Goal: Task Accomplishment & Management: Use online tool/utility

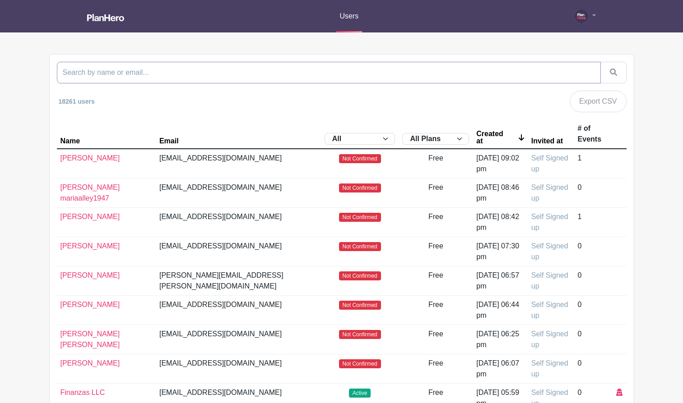
click at [343, 73] on input "search" at bounding box center [329, 73] width 544 height 22
paste input "[EMAIL_ADDRESS][DOMAIN_NAME]"
type input "[EMAIL_ADDRESS][DOMAIN_NAME]"
click at [600, 62] on button "submit" at bounding box center [613, 73] width 26 height 22
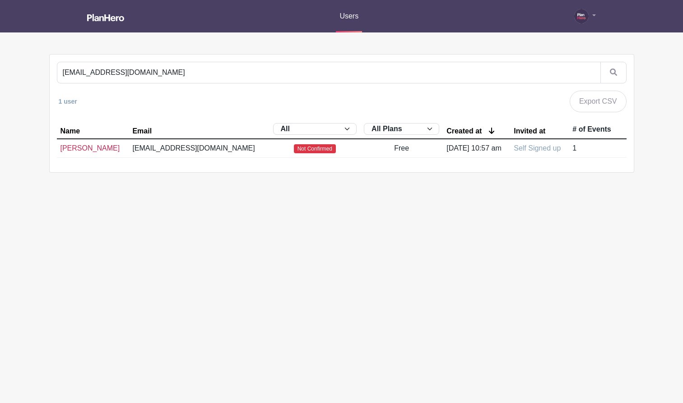
click at [69, 150] on link "[PERSON_NAME]" at bounding box center [90, 148] width 60 height 8
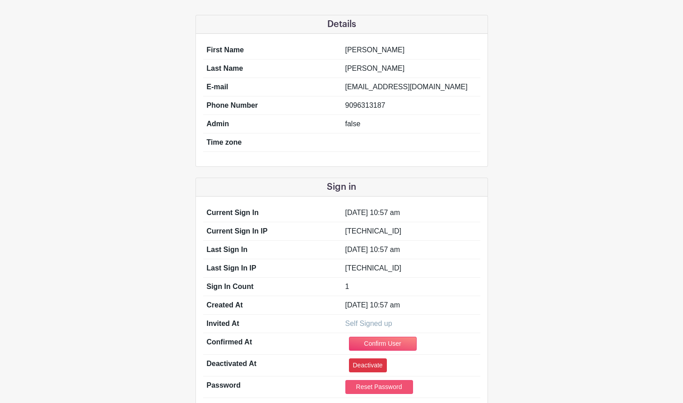
scroll to position [60, 0]
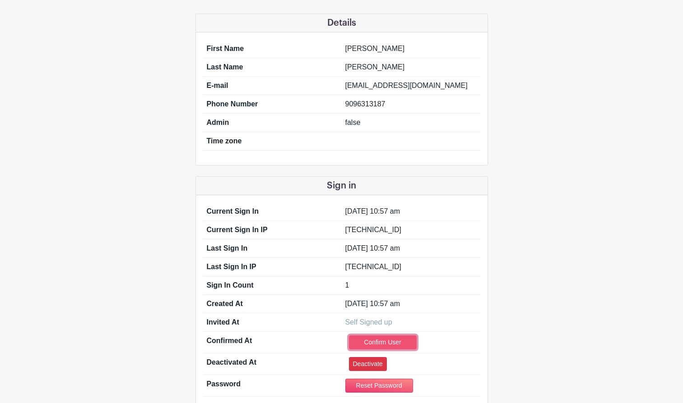
click at [380, 344] on link "Confirm User" at bounding box center [383, 343] width 68 height 14
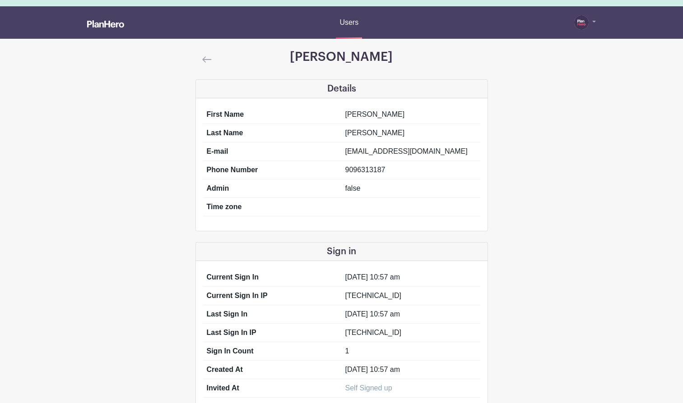
scroll to position [0, 0]
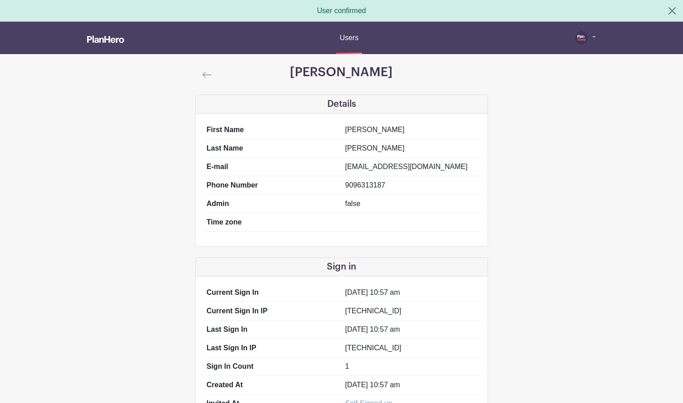
click at [203, 73] on img at bounding box center [206, 75] width 9 height 6
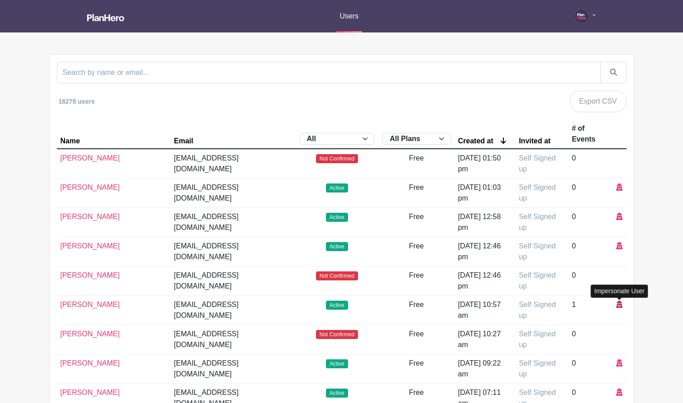
click at [618, 305] on icon at bounding box center [619, 304] width 6 height 7
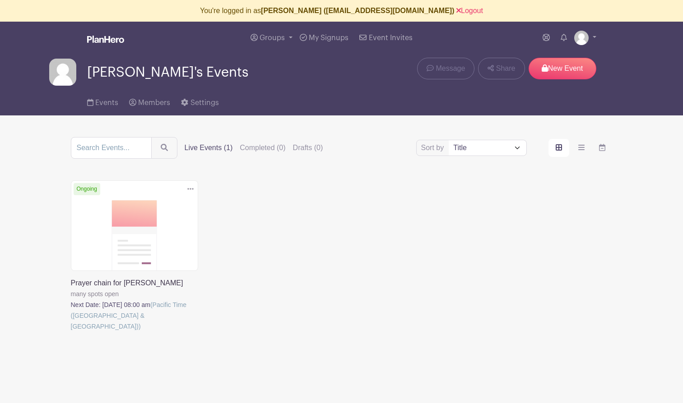
click at [71, 332] on link at bounding box center [71, 332] width 0 height 0
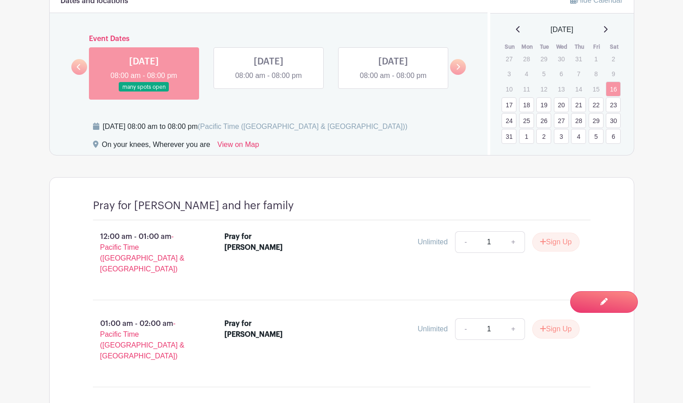
scroll to position [437, 0]
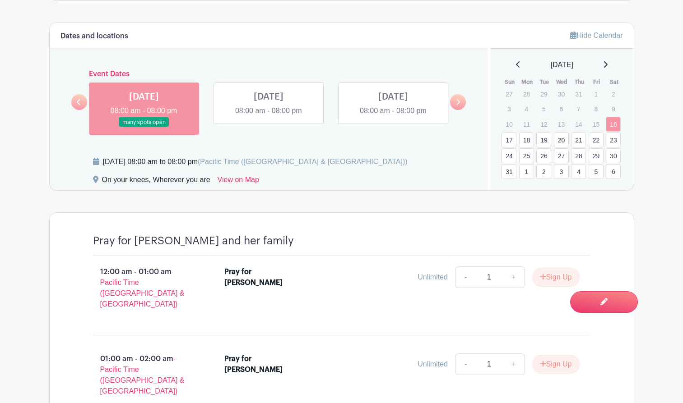
click at [268, 116] on link at bounding box center [268, 116] width 0 height 0
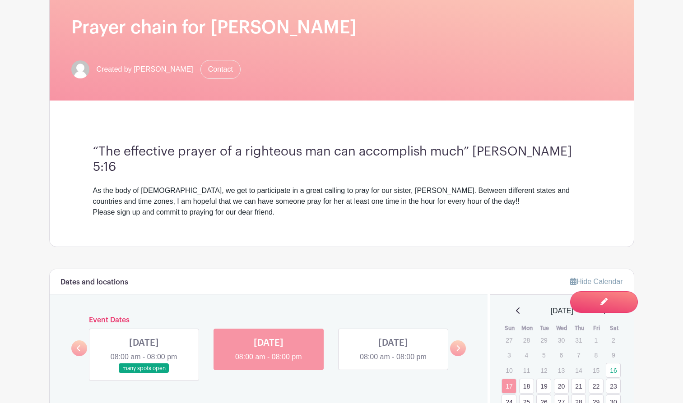
scroll to position [266, 0]
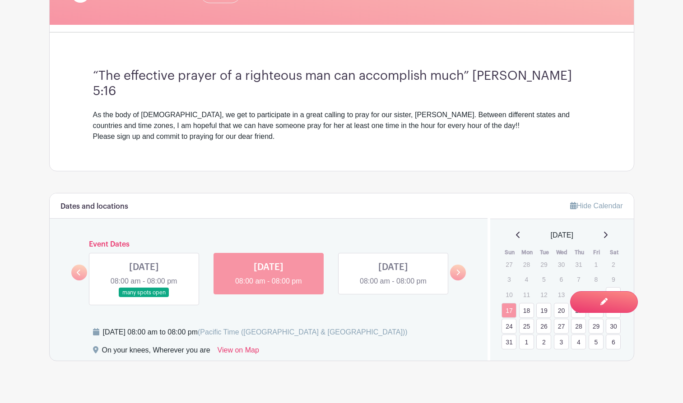
click at [144, 298] on link at bounding box center [144, 298] width 0 height 0
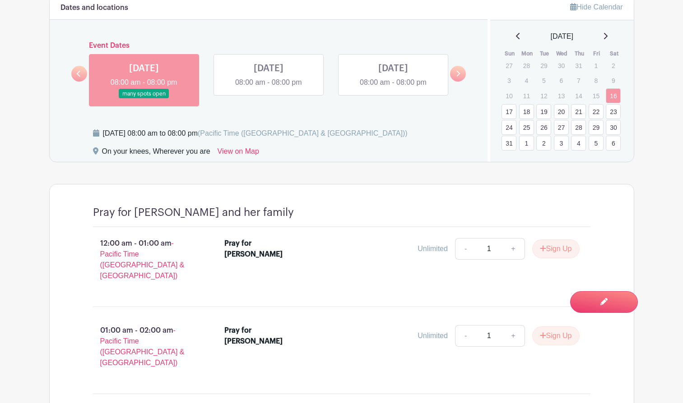
scroll to position [484, 0]
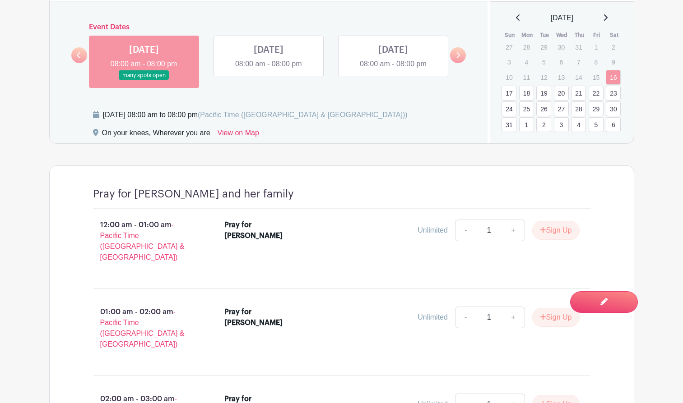
click at [268, 69] on link at bounding box center [268, 69] width 0 height 0
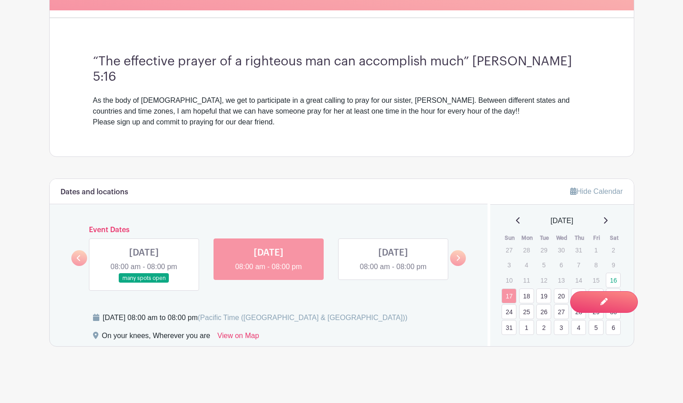
scroll to position [266, 0]
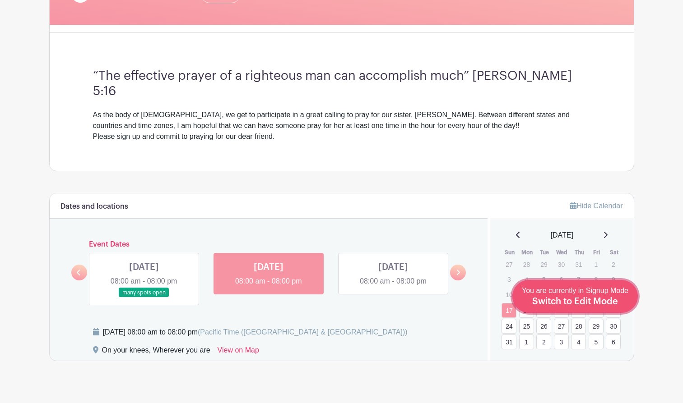
click at [593, 296] on div "You are currently in Signup Mode Switch to Edit Mode" at bounding box center [575, 297] width 106 height 22
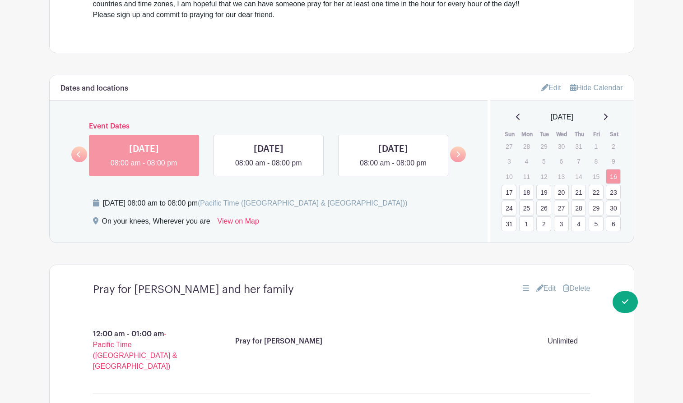
scroll to position [365, 0]
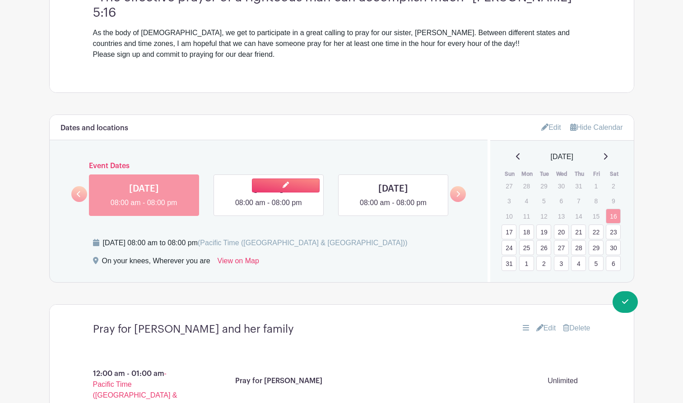
click at [268, 208] on link at bounding box center [268, 208] width 0 height 0
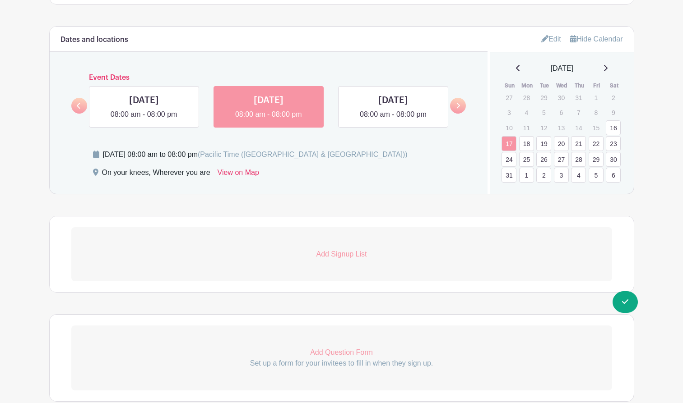
scroll to position [494, 0]
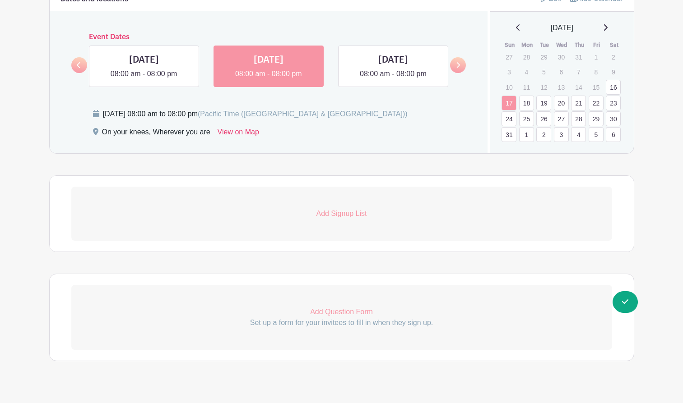
click at [334, 208] on p "Add Signup List" at bounding box center [341, 213] width 540 height 11
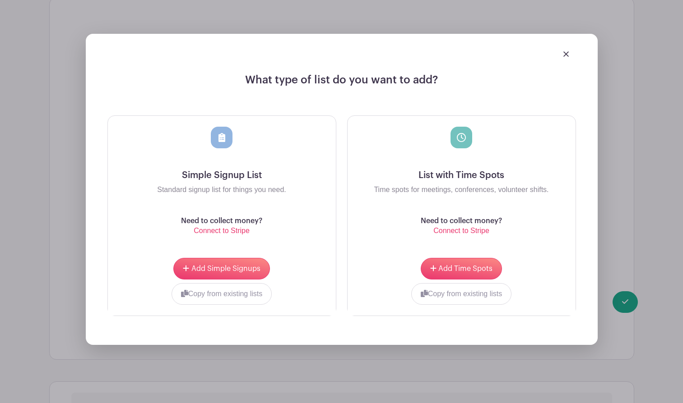
scroll to position [710, 0]
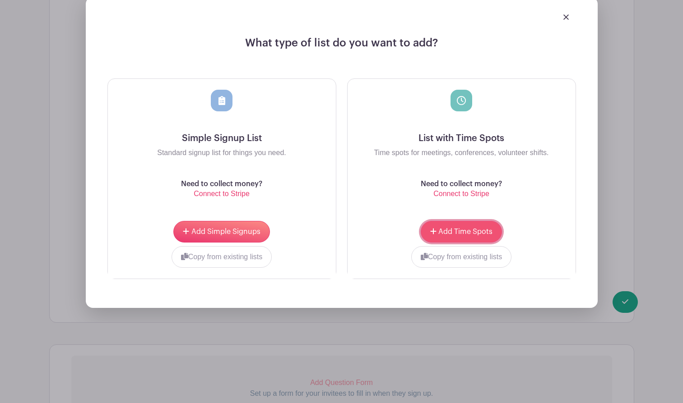
click at [458, 228] on span "Add Time Spots" at bounding box center [465, 231] width 54 height 7
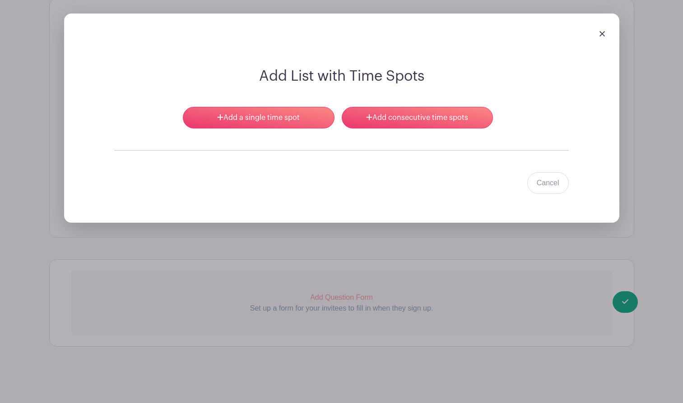
scroll to position [729, 0]
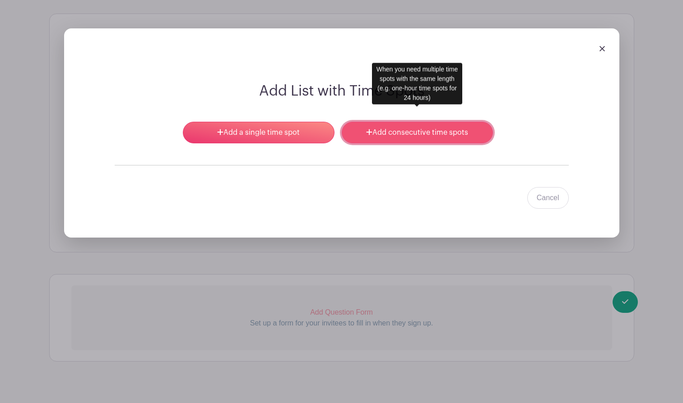
click at [413, 122] on link "Add consecutive time spots" at bounding box center [417, 133] width 151 height 22
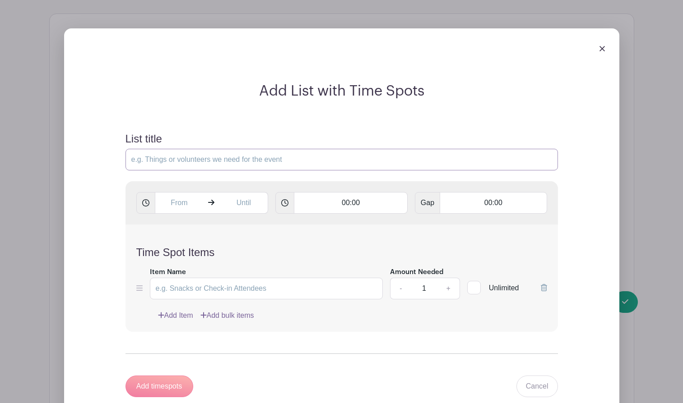
click at [150, 149] on input "List title" at bounding box center [341, 160] width 432 height 22
click at [600, 46] on img at bounding box center [601, 48] width 5 height 5
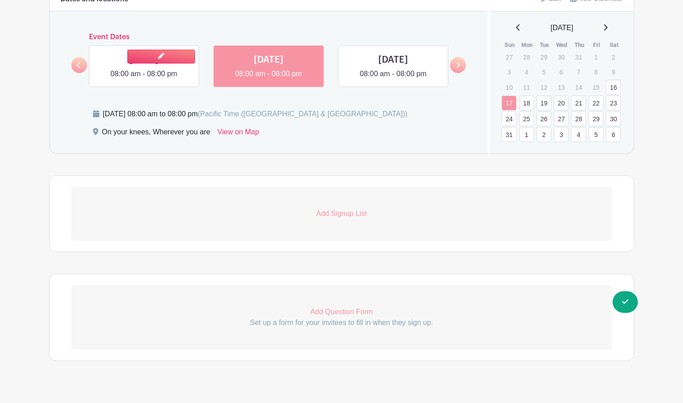
click at [144, 79] on link at bounding box center [144, 79] width 0 height 0
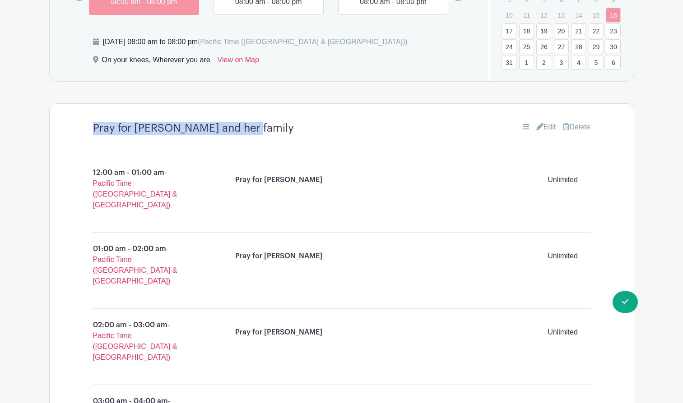
drag, startPoint x: 249, startPoint y: 115, endPoint x: 63, endPoint y: 111, distance: 186.8
copy h4 "Pray for [PERSON_NAME] and her family"
click at [545, 122] on link "Edit" at bounding box center [546, 127] width 20 height 11
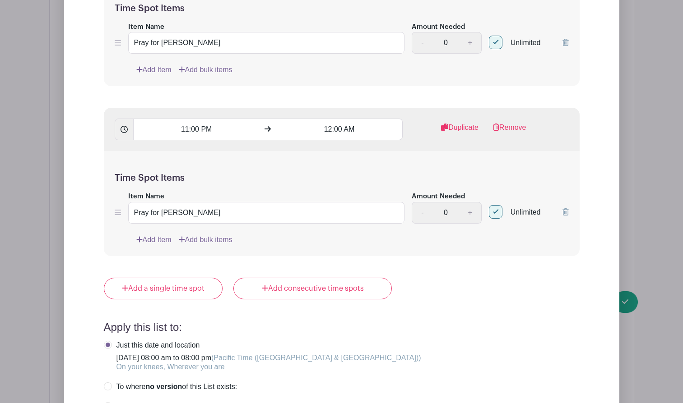
scroll to position [4659, 0]
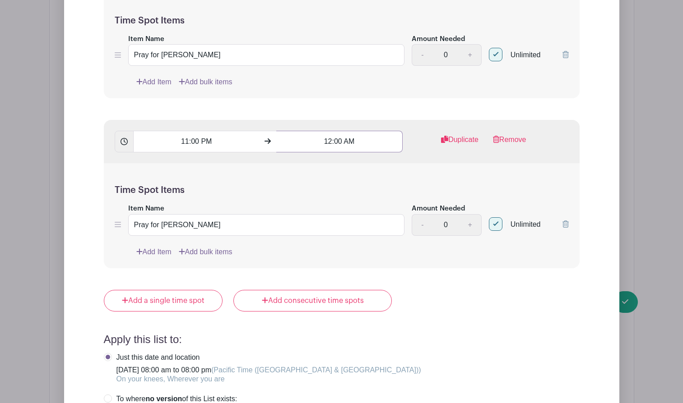
click at [337, 131] on input "12:00 AM" at bounding box center [339, 142] width 126 height 22
click at [295, 160] on div "12" at bounding box center [292, 162] width 29 height 17
click at [393, 182] on div "11" at bounding box center [393, 181] width 30 height 17
click at [350, 162] on div "00" at bounding box center [351, 162] width 29 height 17
click at [391, 180] on div "55" at bounding box center [393, 181] width 30 height 17
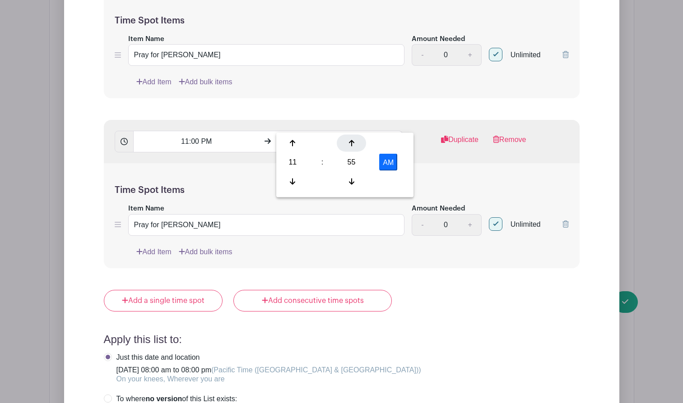
click at [352, 140] on icon at bounding box center [351, 143] width 5 height 7
click at [383, 160] on button "AM" at bounding box center [388, 162] width 18 height 17
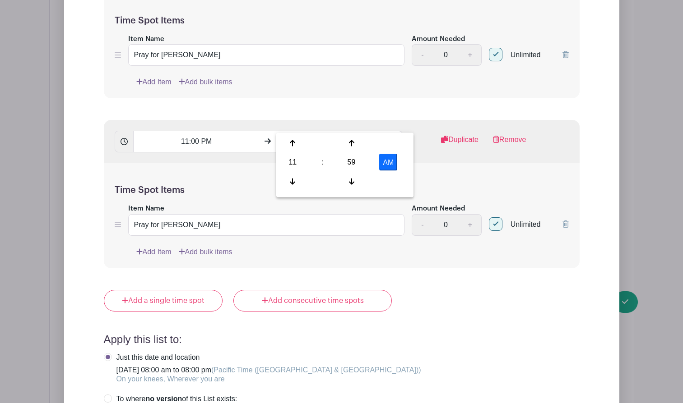
type input "11:59 PM"
click at [237, 163] on div "Time Spot Items Item Name Pray for [PERSON_NAME] Amount Needed - 0 + Unlimited …" at bounding box center [342, 215] width 476 height 105
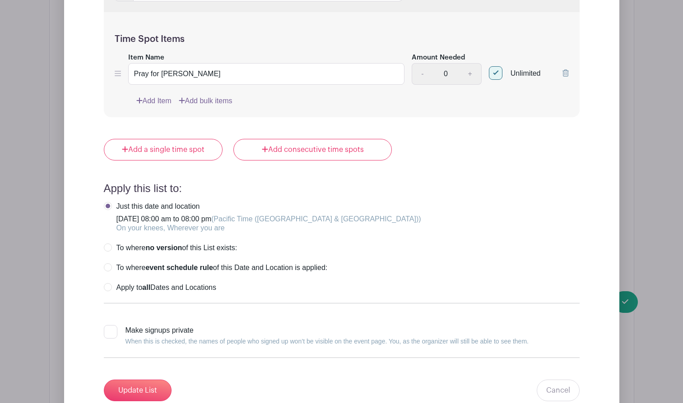
scroll to position [4830, 0]
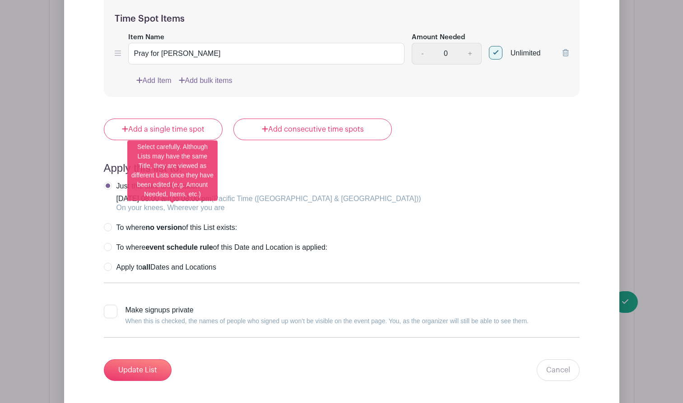
click at [108, 223] on label "To where no version of this List exists:" at bounding box center [171, 227] width 134 height 9
radio input "true"
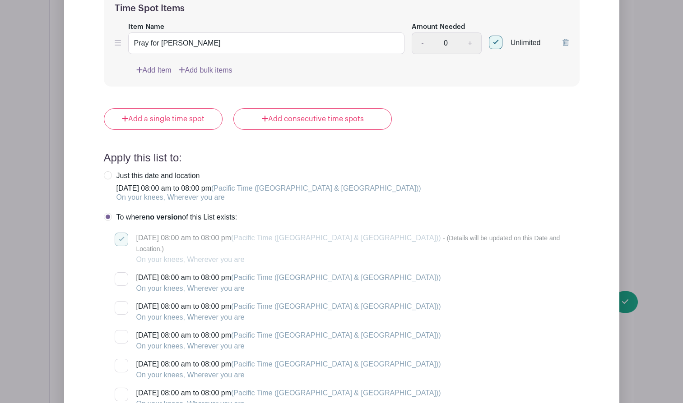
scroll to position [4833, 0]
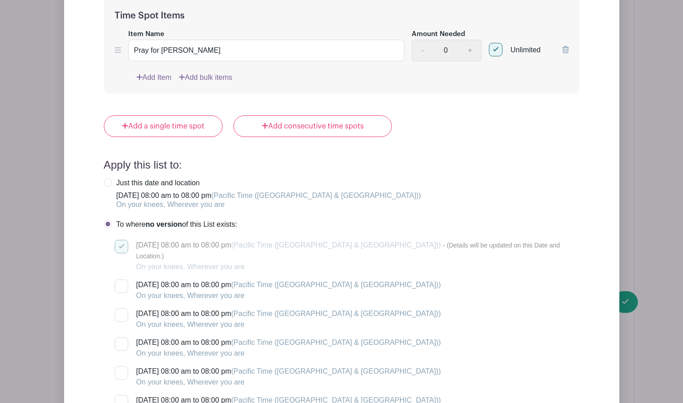
click at [122, 280] on div at bounding box center [122, 287] width 14 height 14
click at [120, 280] on input "[DATE] 08:00 am to 08:00 pm (Pacific Time ([GEOGRAPHIC_DATA] & [GEOGRAPHIC_DATA…" at bounding box center [118, 283] width 6 height 6
checkbox input "true"
click at [123, 309] on div at bounding box center [122, 316] width 14 height 14
click at [120, 309] on input "[DATE] 08:00 am to 08:00 pm (Pacific Time ([GEOGRAPHIC_DATA] & [GEOGRAPHIC_DATA…" at bounding box center [118, 312] width 6 height 6
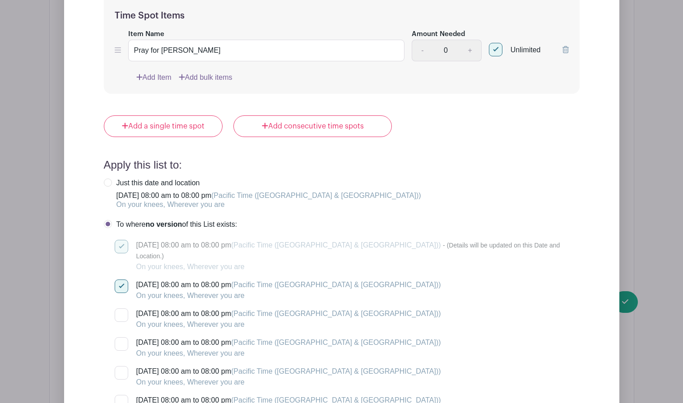
checkbox input "true"
click at [123, 337] on div at bounding box center [122, 344] width 14 height 14
click at [120, 337] on input "[DATE] 08:00 am to 08:00 pm (Pacific Time ([GEOGRAPHIC_DATA] & [GEOGRAPHIC_DATA…" at bounding box center [118, 340] width 6 height 6
checkbox input "true"
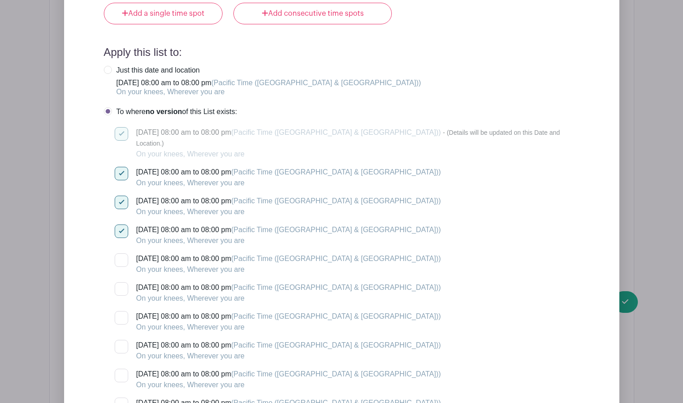
scroll to position [4956, 0]
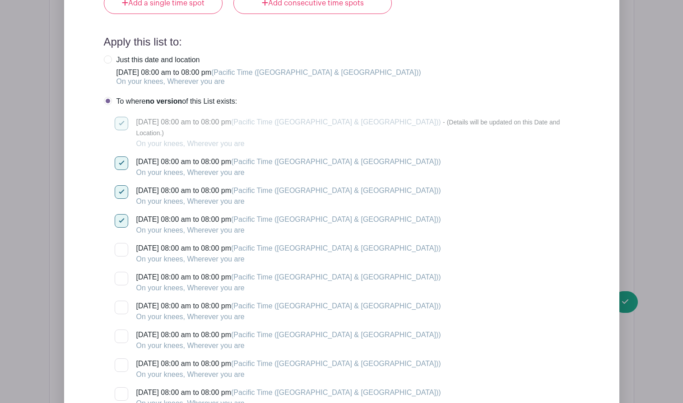
click at [120, 243] on div at bounding box center [122, 250] width 14 height 14
click at [120, 243] on input "[DATE] 08:00 am to 08:00 pm (Pacific Time ([GEOGRAPHIC_DATA] & [GEOGRAPHIC_DATA…" at bounding box center [118, 246] width 6 height 6
checkbox input "true"
click at [119, 272] on div at bounding box center [122, 279] width 14 height 14
click at [119, 272] on input "[DATE] 08:00 am to 08:00 pm (Pacific Time ([GEOGRAPHIC_DATA] & [GEOGRAPHIC_DATA…" at bounding box center [118, 275] width 6 height 6
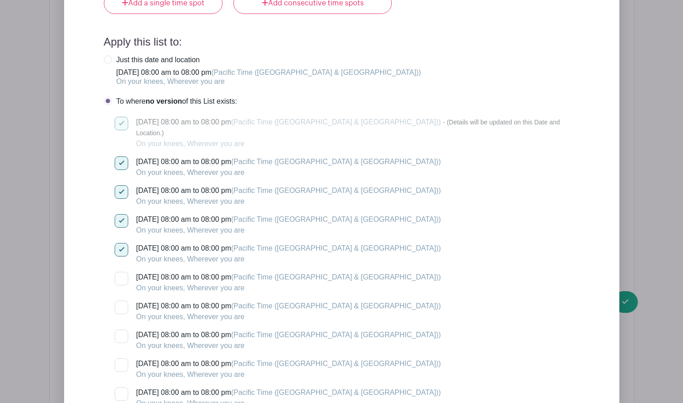
checkbox input "true"
click at [119, 301] on div at bounding box center [122, 308] width 14 height 14
click at [119, 301] on input "[DATE] 08:00 am to 08:00 pm (Pacific Time ([GEOGRAPHIC_DATA] & [GEOGRAPHIC_DATA…" at bounding box center [118, 304] width 6 height 6
checkbox input "true"
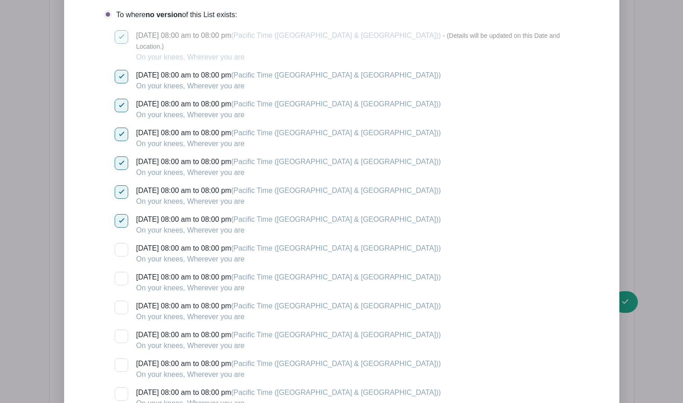
scroll to position [5046, 0]
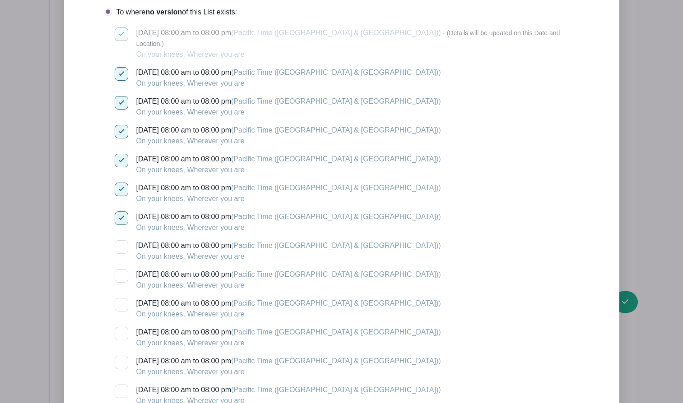
click at [119, 240] on div at bounding box center [122, 247] width 14 height 14
click at [119, 240] on input "[DATE] 08:00 am to 08:00 pm (Pacific Time ([GEOGRAPHIC_DATA] & [GEOGRAPHIC_DATA…" at bounding box center [118, 243] width 6 height 6
checkbox input "true"
click at [120, 269] on label "[DATE] 08:00 am to 08:00 pm (Pacific Time ([GEOGRAPHIC_DATA] & [GEOGRAPHIC_DATA…" at bounding box center [278, 280] width 326 height 22
click at [120, 269] on input "[DATE] 08:00 am to 08:00 pm (Pacific Time ([GEOGRAPHIC_DATA] & [GEOGRAPHIC_DATA…" at bounding box center [118, 272] width 6 height 6
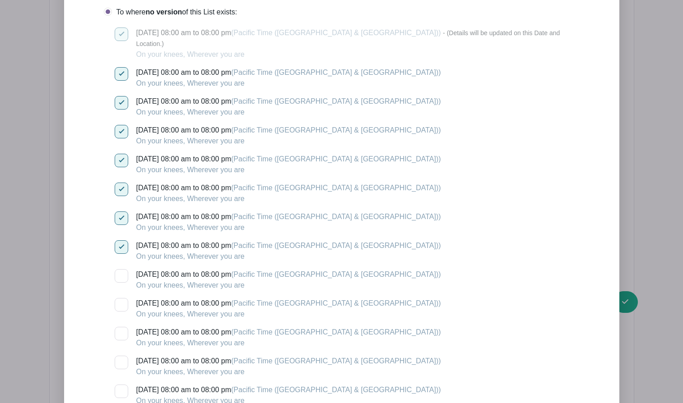
checkbox input "true"
click at [120, 298] on div at bounding box center [122, 305] width 14 height 14
click at [120, 298] on input "[DATE] 08:00 am to 08:00 pm (Pacific Time ([GEOGRAPHIC_DATA] & [GEOGRAPHIC_DATA…" at bounding box center [118, 301] width 6 height 6
checkbox input "true"
click at [120, 327] on div at bounding box center [122, 334] width 14 height 14
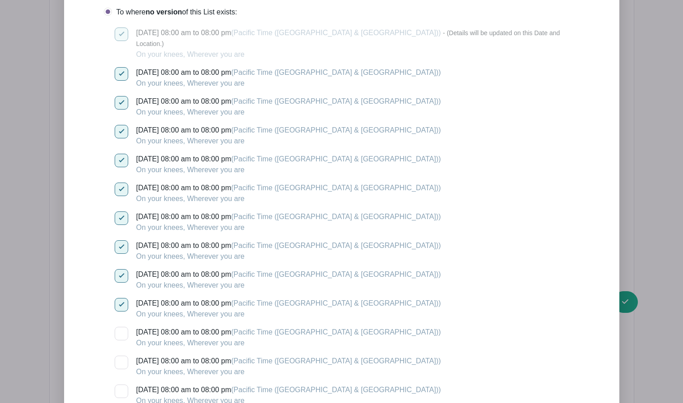
click at [120, 327] on input "[DATE] 08:00 am to 08:00 pm (Pacific Time ([GEOGRAPHIC_DATA] & [GEOGRAPHIC_DATA…" at bounding box center [118, 330] width 6 height 6
checkbox input "true"
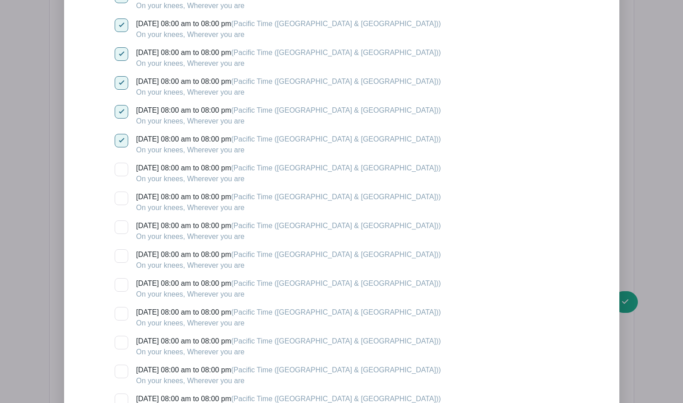
scroll to position [5268, 0]
click at [125, 134] on div at bounding box center [122, 141] width 14 height 14
click at [120, 134] on input "[DATE] 08:00 am to 08:00 pm (Pacific Time ([GEOGRAPHIC_DATA] & [GEOGRAPHIC_DATA…" at bounding box center [118, 137] width 6 height 6
checkbox input "true"
click at [122, 163] on div at bounding box center [122, 170] width 14 height 14
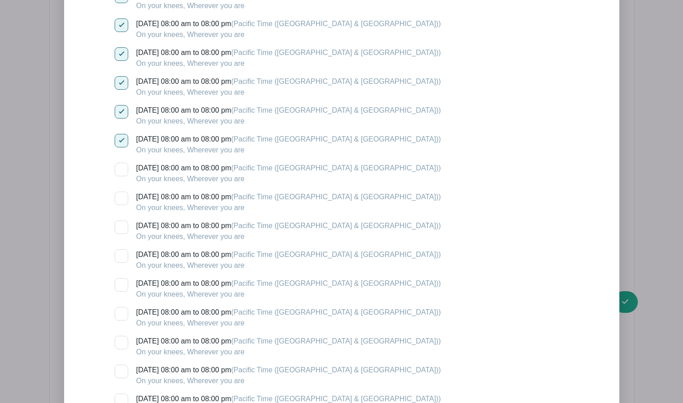
click at [120, 163] on input "[DATE] 08:00 am to 08:00 pm (Pacific Time ([GEOGRAPHIC_DATA] & [GEOGRAPHIC_DATA…" at bounding box center [118, 166] width 6 height 6
checkbox input "true"
click at [122, 192] on div at bounding box center [122, 199] width 14 height 14
click at [120, 192] on input "[DATE] 08:00 am to 08:00 pm (Pacific Time ([GEOGRAPHIC_DATA] & [GEOGRAPHIC_DATA…" at bounding box center [118, 195] width 6 height 6
checkbox input "true"
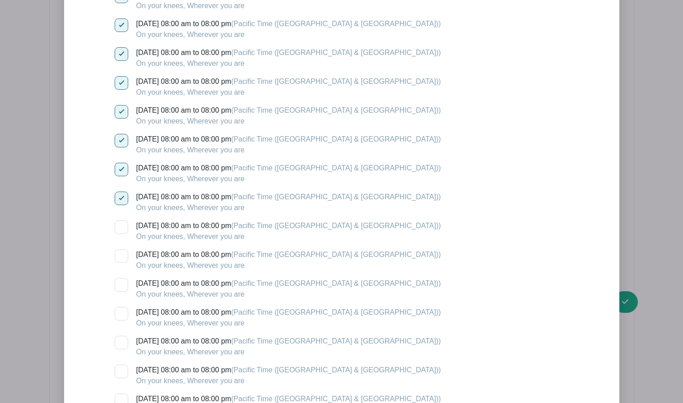
click at [122, 221] on div at bounding box center [122, 228] width 14 height 14
click at [120, 221] on input "[DATE] 08:00 am to 08:00 pm (Pacific Time ([GEOGRAPHIC_DATA] & [GEOGRAPHIC_DATA…" at bounding box center [118, 224] width 6 height 6
checkbox input "true"
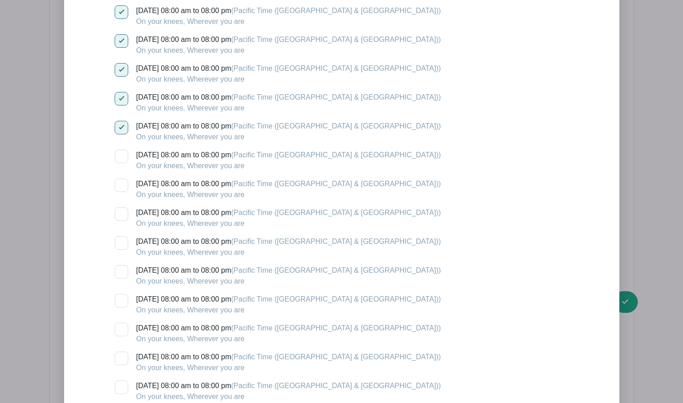
scroll to position [5390, 0]
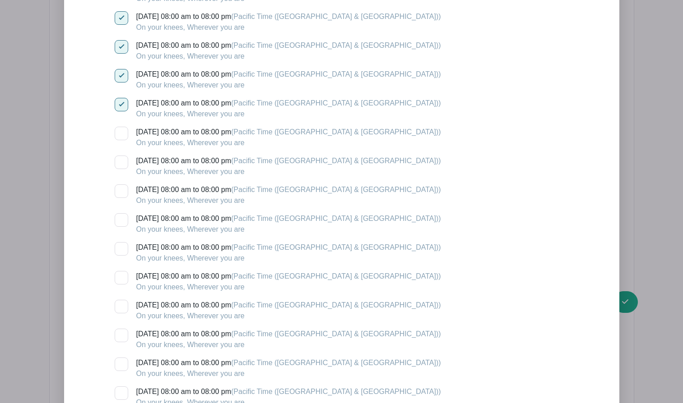
click at [122, 127] on div at bounding box center [122, 134] width 14 height 14
click at [120, 127] on input "[DATE] 08:00 am to 08:00 pm (Pacific Time ([GEOGRAPHIC_DATA] & [GEOGRAPHIC_DATA…" at bounding box center [118, 130] width 6 height 6
checkbox input "true"
click at [122, 156] on div at bounding box center [122, 163] width 14 height 14
click at [120, 156] on input "[DATE] 08:00 am to 08:00 pm (Pacific Time ([GEOGRAPHIC_DATA] & [GEOGRAPHIC_DATA…" at bounding box center [118, 159] width 6 height 6
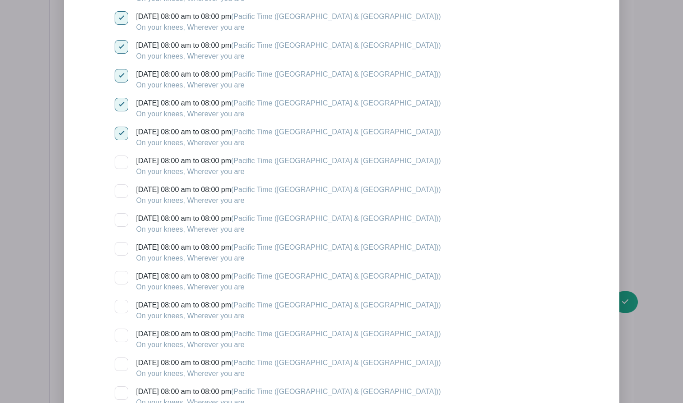
checkbox input "true"
click at [122, 185] on div at bounding box center [122, 192] width 14 height 14
click at [120, 185] on input "[DATE] 08:00 am to 08:00 pm (Pacific Time ([GEOGRAPHIC_DATA] & [GEOGRAPHIC_DATA…" at bounding box center [118, 188] width 6 height 6
checkbox input "true"
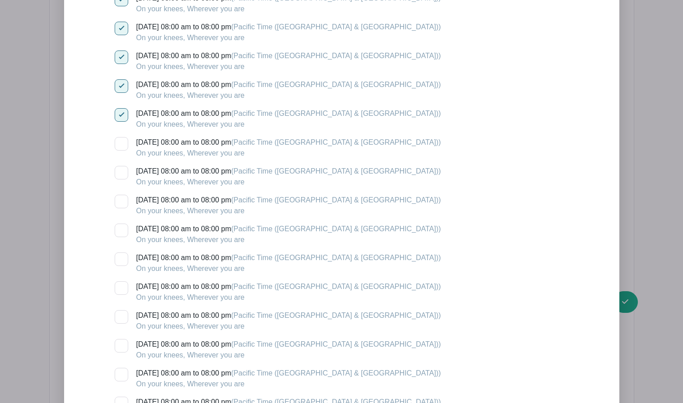
scroll to position [5476, 0]
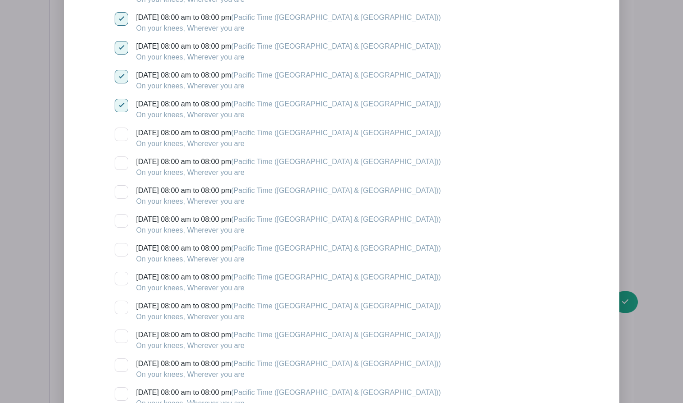
click at [122, 128] on div at bounding box center [122, 135] width 14 height 14
click at [120, 128] on input "[DATE] 08:00 am to 08:00 pm (Pacific Time ([GEOGRAPHIC_DATA] & [GEOGRAPHIC_DATA…" at bounding box center [118, 131] width 6 height 6
checkbox input "true"
click at [122, 157] on div at bounding box center [122, 164] width 14 height 14
click at [120, 157] on input "[DATE] 08:00 am to 08:00 pm (Pacific Time ([GEOGRAPHIC_DATA] & [GEOGRAPHIC_DATA…" at bounding box center [118, 160] width 6 height 6
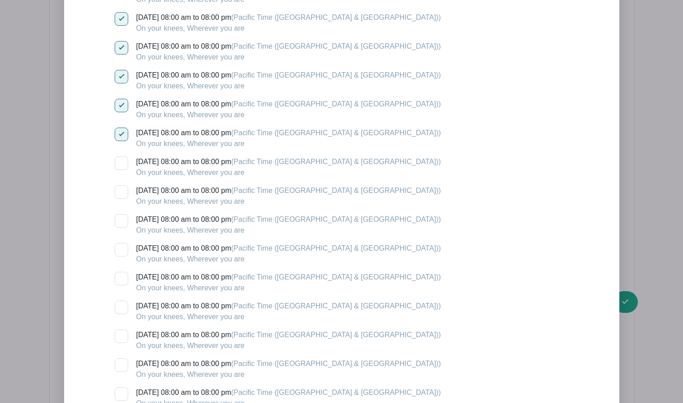
checkbox input "true"
click at [122, 185] on div at bounding box center [122, 192] width 14 height 14
click at [120, 185] on input "[DATE] 08:00 am to 08:00 pm (Pacific Time ([GEOGRAPHIC_DATA] & [GEOGRAPHIC_DATA…" at bounding box center [118, 188] width 6 height 6
checkbox input "true"
click at [121, 214] on div at bounding box center [122, 221] width 14 height 14
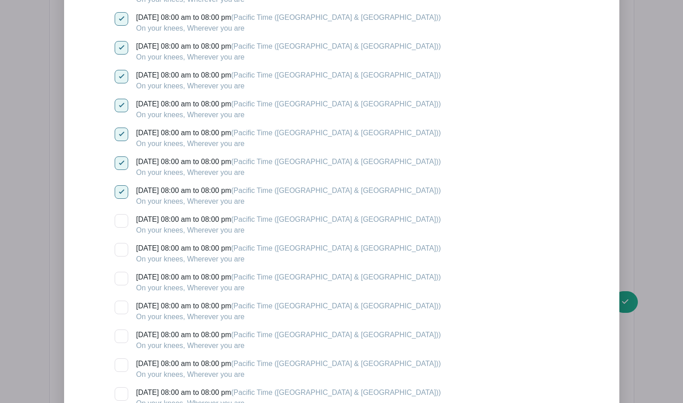
click at [120, 214] on input "[DATE] 08:00 am to 08:00 pm (Pacific Time ([GEOGRAPHIC_DATA] & [GEOGRAPHIC_DATA…" at bounding box center [118, 217] width 6 height 6
checkbox input "true"
click at [120, 128] on div at bounding box center [122, 135] width 14 height 14
click at [120, 128] on input "[DATE] 08:00 am to 08:00 pm (Pacific Time ([GEOGRAPHIC_DATA] & [GEOGRAPHIC_DATA…" at bounding box center [118, 131] width 6 height 6
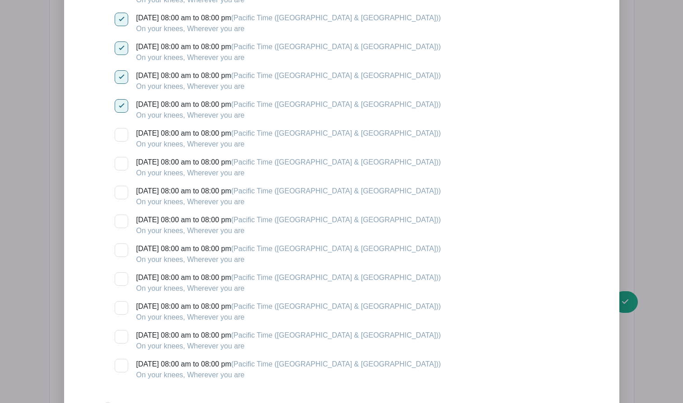
checkbox input "true"
click at [120, 157] on label "[DATE] 08:00 am to 08:00 pm (Pacific Time ([GEOGRAPHIC_DATA] & [GEOGRAPHIC_DATA…" at bounding box center [278, 168] width 326 height 22
click at [120, 157] on input "[DATE] 08:00 am to 08:00 pm (Pacific Time ([GEOGRAPHIC_DATA] & [GEOGRAPHIC_DATA…" at bounding box center [118, 160] width 6 height 6
checkbox input "true"
click at [120, 186] on div at bounding box center [122, 193] width 14 height 14
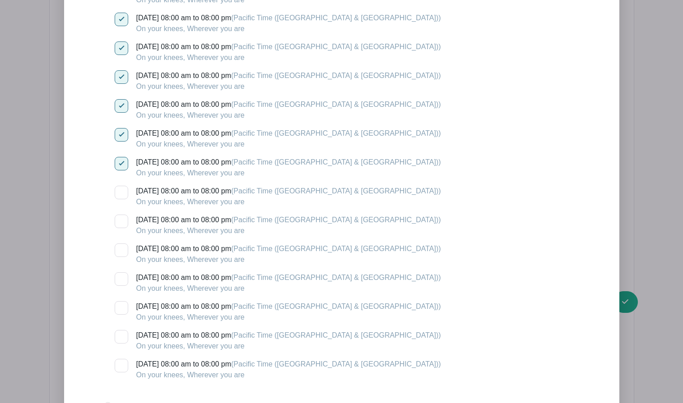
click at [120, 186] on input "[DATE] 08:00 am to 08:00 pm (Pacific Time ([GEOGRAPHIC_DATA] & [GEOGRAPHIC_DATA…" at bounding box center [118, 189] width 6 height 6
checkbox input "true"
click at [120, 215] on input "[DATE] 08:00 am to 08:00 pm (Pacific Time ([GEOGRAPHIC_DATA] & [GEOGRAPHIC_DATA…" at bounding box center [118, 218] width 6 height 6
checkbox input "true"
click at [120, 244] on div at bounding box center [122, 251] width 14 height 14
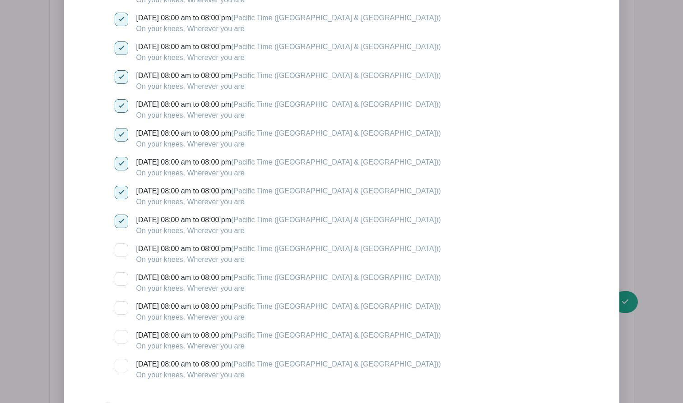
click at [120, 244] on input "[DATE] 08:00 am to 08:00 pm (Pacific Time ([GEOGRAPHIC_DATA] & [GEOGRAPHIC_DATA…" at bounding box center [118, 247] width 6 height 6
checkbox input "true"
click at [121, 272] on div at bounding box center [122, 279] width 14 height 14
click at [120, 272] on input "[DATE] 08:00 am to 08:00 pm (Pacific Time ([GEOGRAPHIC_DATA] & [GEOGRAPHIC_DATA…" at bounding box center [118, 275] width 6 height 6
checkbox input "true"
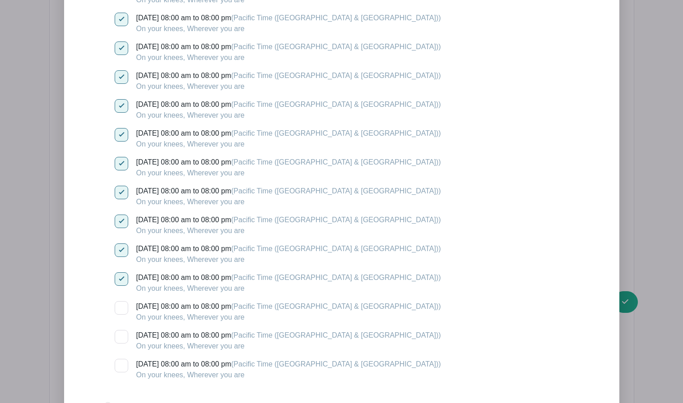
click at [121, 301] on div at bounding box center [122, 308] width 14 height 14
click at [120, 301] on input "[DATE] 08:00 am to 08:00 pm (Pacific Time ([GEOGRAPHIC_DATA] & [GEOGRAPHIC_DATA…" at bounding box center [118, 304] width 6 height 6
checkbox input "true"
click at [121, 330] on div at bounding box center [122, 337] width 14 height 14
click at [120, 330] on input "[DATE] 08:00 am to 08:00 pm (Pacific Time ([GEOGRAPHIC_DATA] & [GEOGRAPHIC_DATA…" at bounding box center [118, 333] width 6 height 6
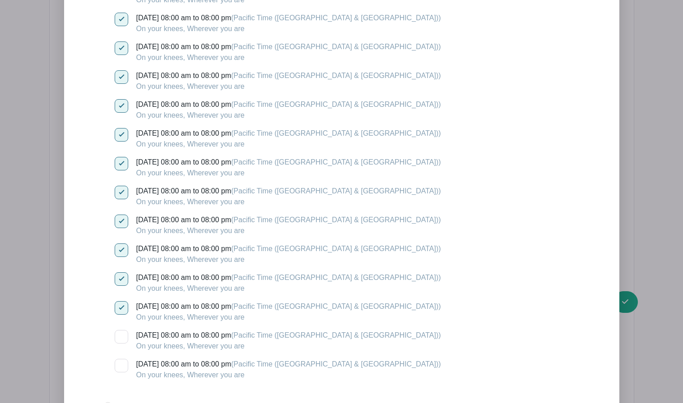
checkbox input "true"
click at [121, 359] on div at bounding box center [122, 366] width 14 height 14
click at [120, 359] on input "[DATE] 08:00 am to 08:00 pm (Pacific Time ([GEOGRAPHIC_DATA] & [GEOGRAPHIC_DATA…" at bounding box center [118, 362] width 6 height 6
checkbox input "true"
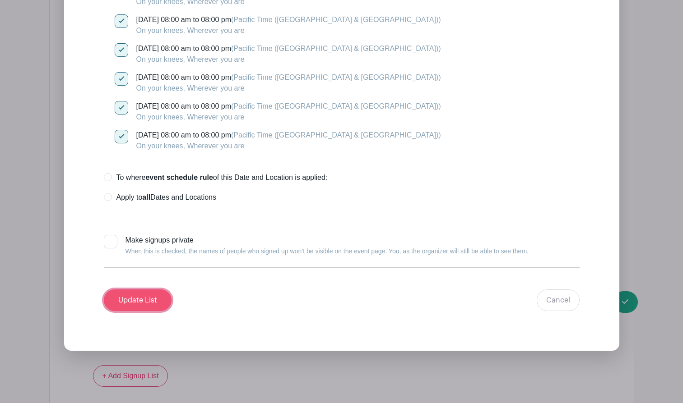
click at [128, 290] on input "Update List" at bounding box center [138, 301] width 68 height 22
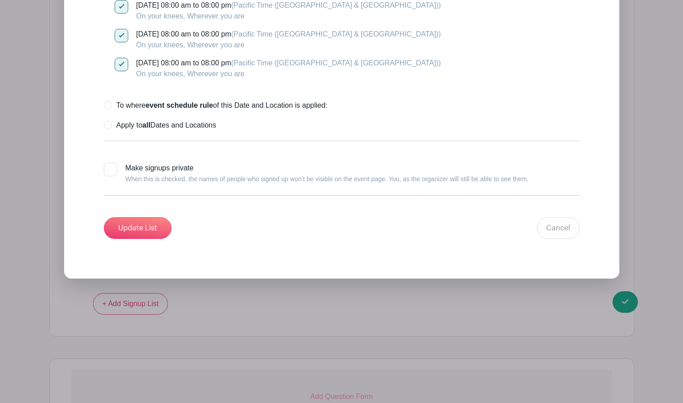
scroll to position [1737, 0]
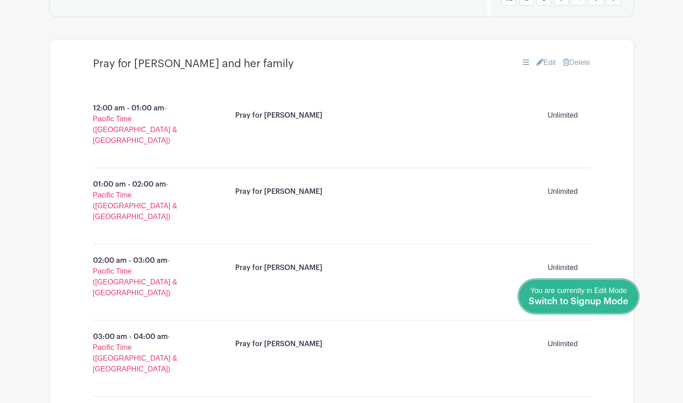
click at [618, 298] on span "Switch to Signup Mode" at bounding box center [578, 301] width 100 height 9
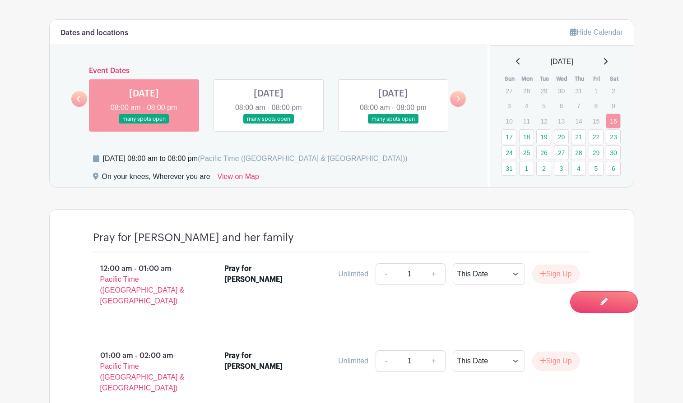
scroll to position [435, 0]
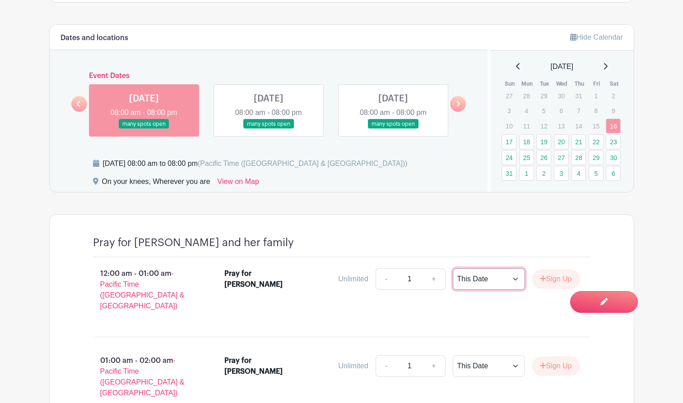
click at [519, 268] on select "This Date Select Dates" at bounding box center [489, 279] width 72 height 22
select select "select_dates"
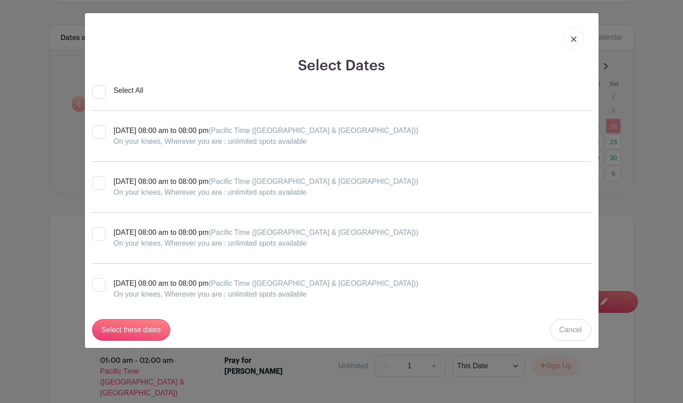
click at [98, 92] on input "Select All" at bounding box center [99, 92] width 14 height 14
checkbox input "true"
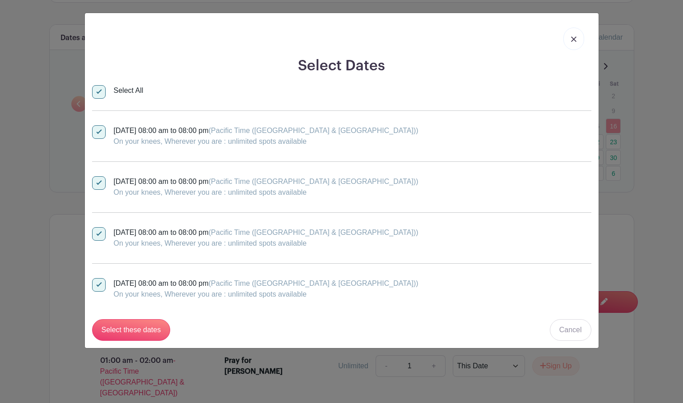
checkbox input "true"
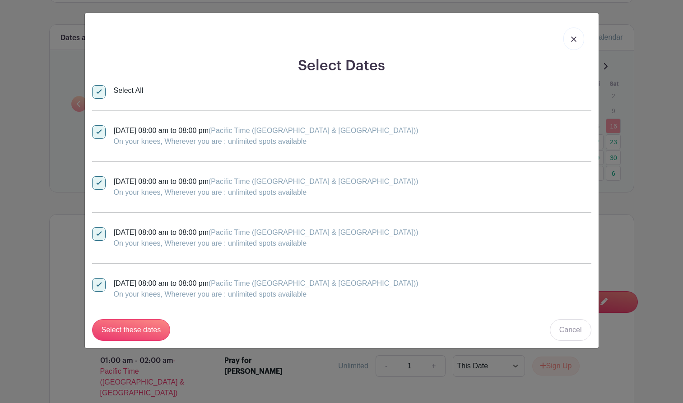
checkbox input "true"
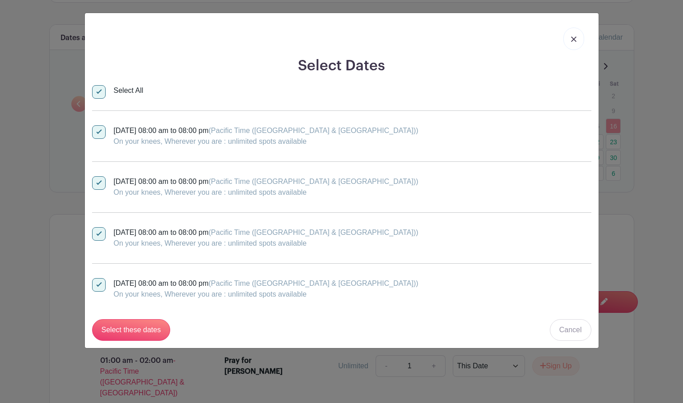
checkbox input "true"
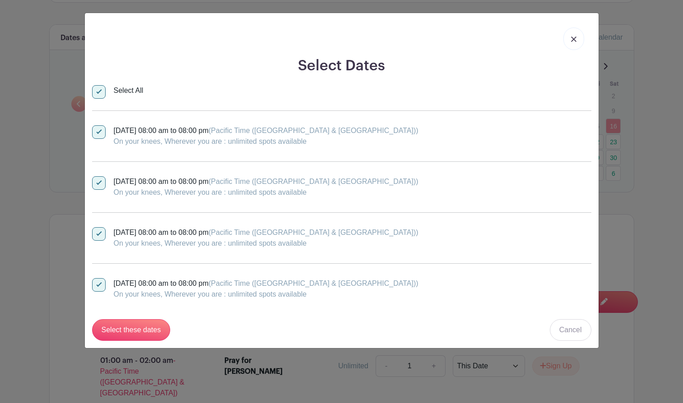
checkbox input "true"
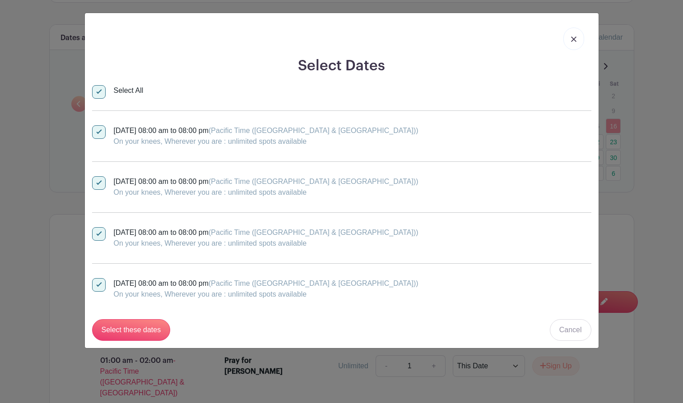
checkbox input "true"
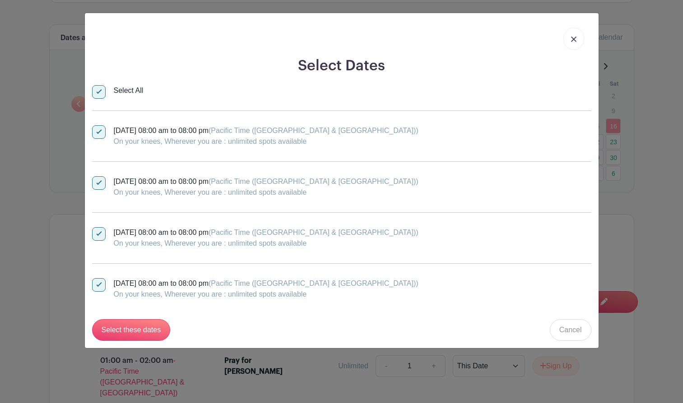
checkbox input "true"
click at [102, 92] on input "Select All" at bounding box center [99, 92] width 14 height 14
checkbox input "false"
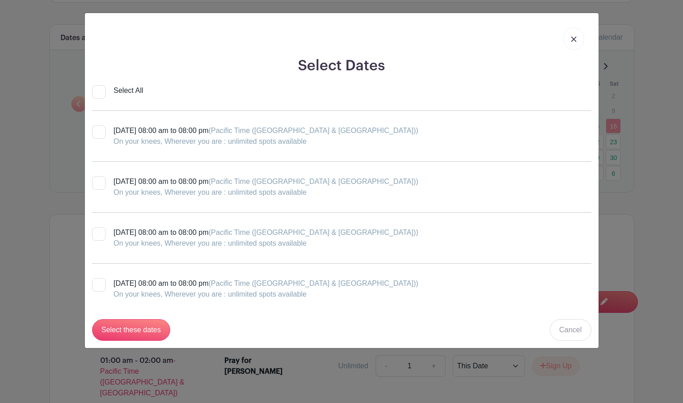
checkbox input "false"
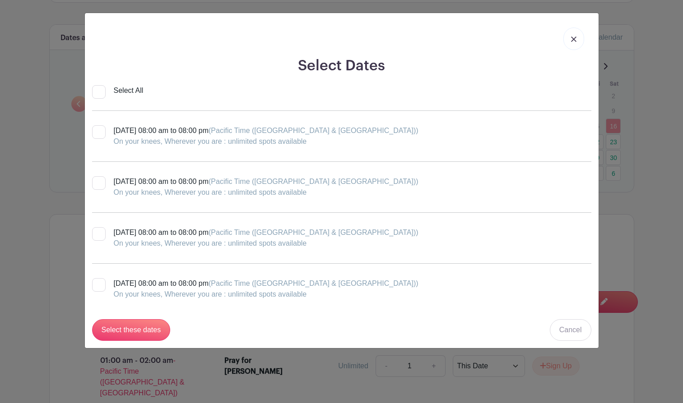
checkbox input "false"
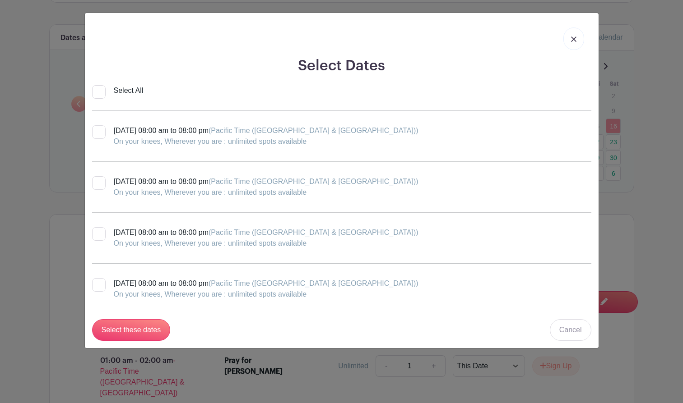
checkbox input "false"
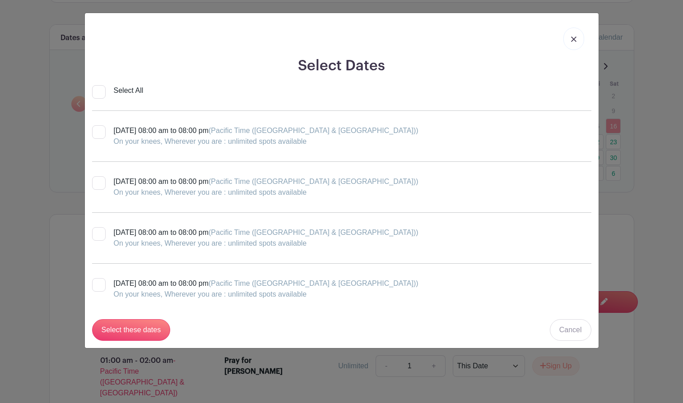
checkbox input "false"
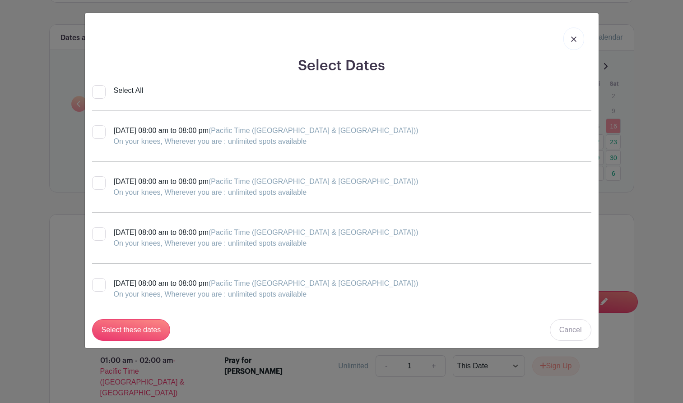
checkbox input "false"
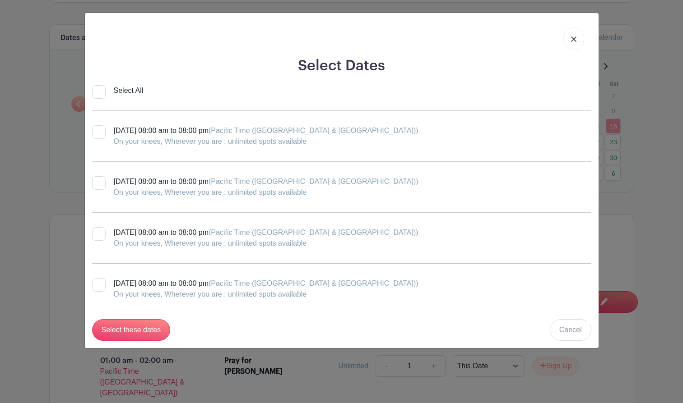
checkbox input "false"
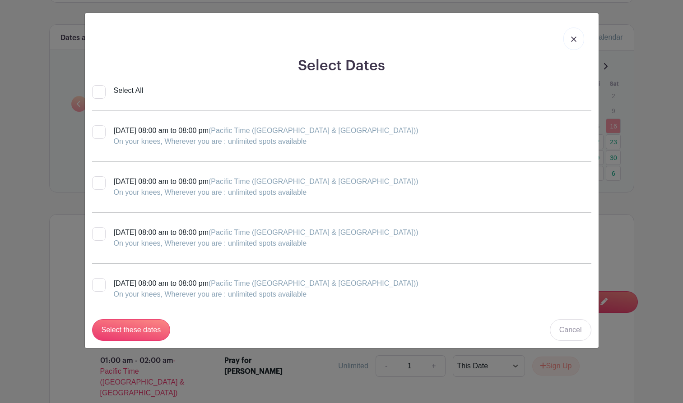
checkbox input "false"
click at [573, 35] on link at bounding box center [573, 39] width 21 height 23
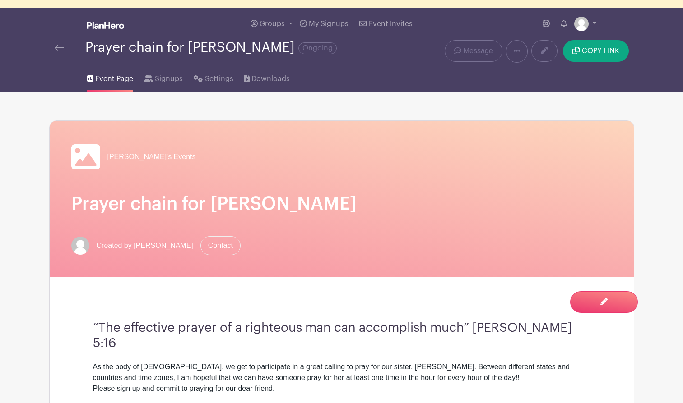
scroll to position [0, 0]
